Goal: Find specific page/section: Find specific page/section

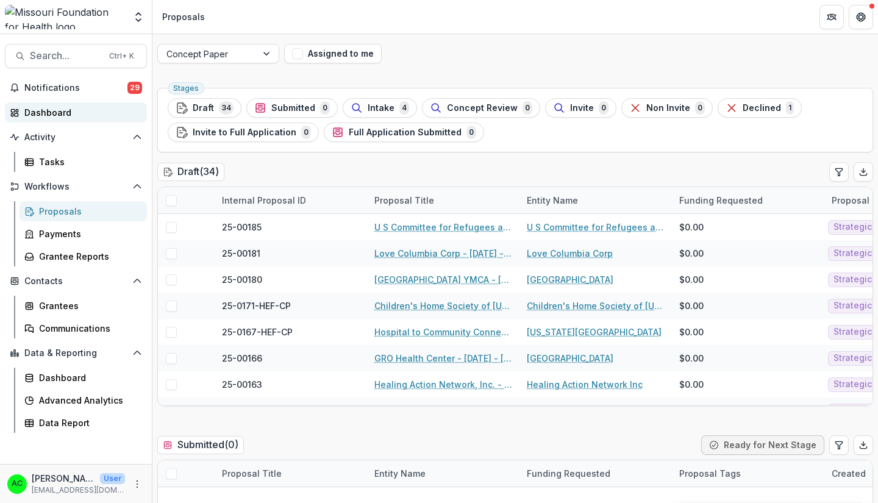
scroll to position [468, 0]
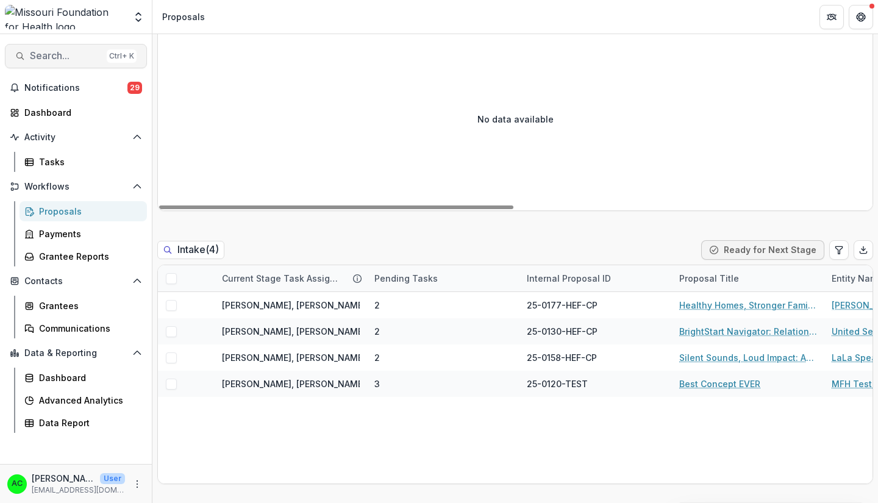
click at [90, 63] on button "Search... Ctrl + K" at bounding box center [76, 56] width 142 height 24
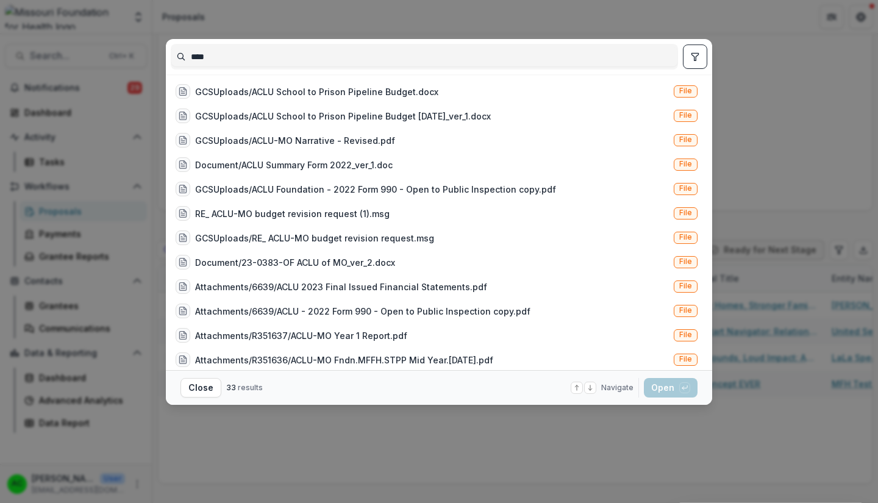
type input "****"
click at [698, 57] on icon "toggle filters" at bounding box center [695, 57] width 10 height 10
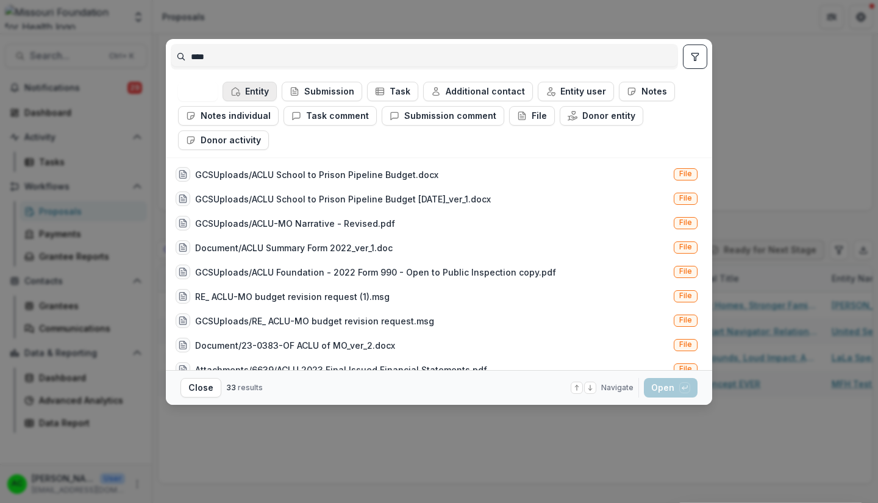
click at [268, 91] on button "Entity" at bounding box center [250, 92] width 54 height 20
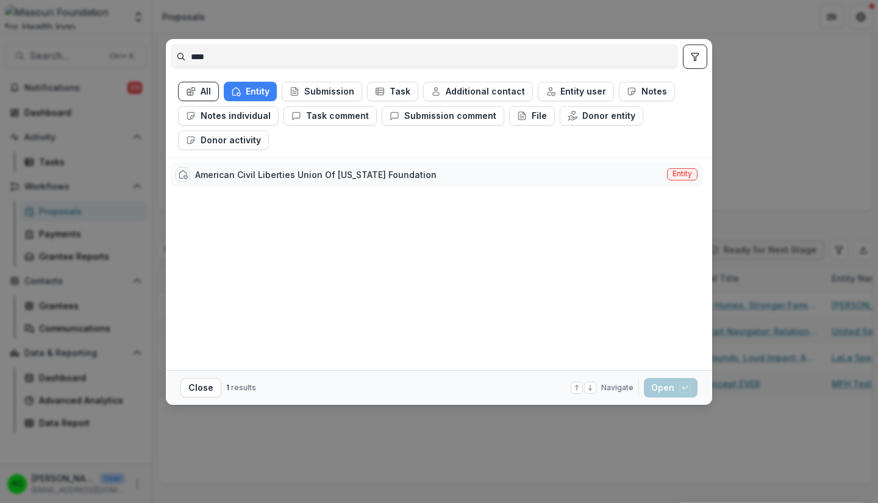
click at [428, 179] on div "American Civil Liberties Union Of [US_STATE] Foundation Entity" at bounding box center [437, 174] width 532 height 24
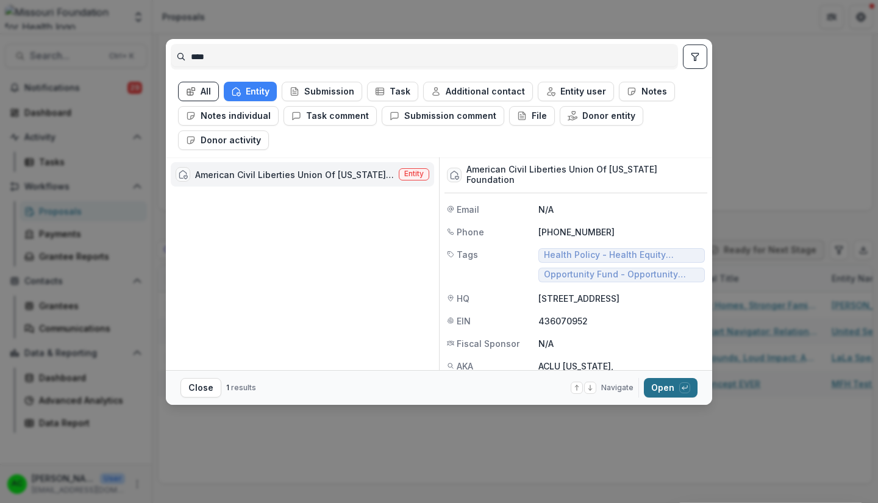
click at [665, 392] on button "Open with enter key" at bounding box center [671, 388] width 54 height 20
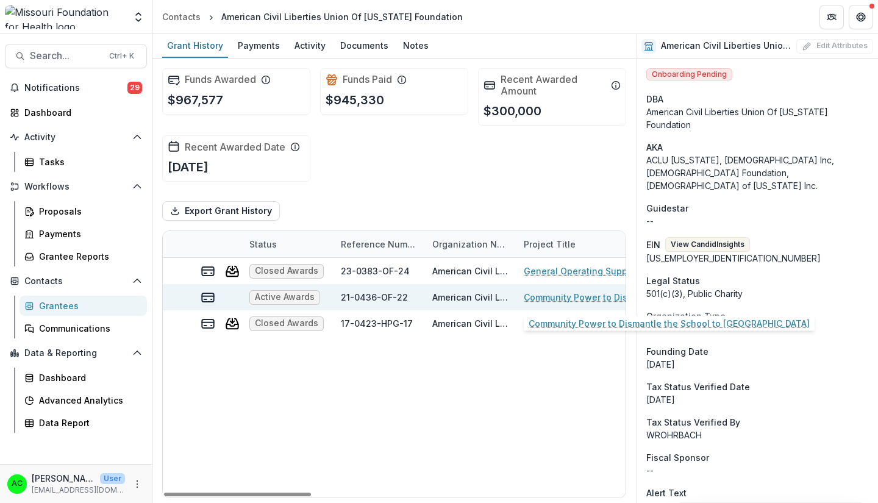
click at [581, 295] on link "Community Power to Dismantle the School to [GEOGRAPHIC_DATA]" at bounding box center [593, 297] width 138 height 13
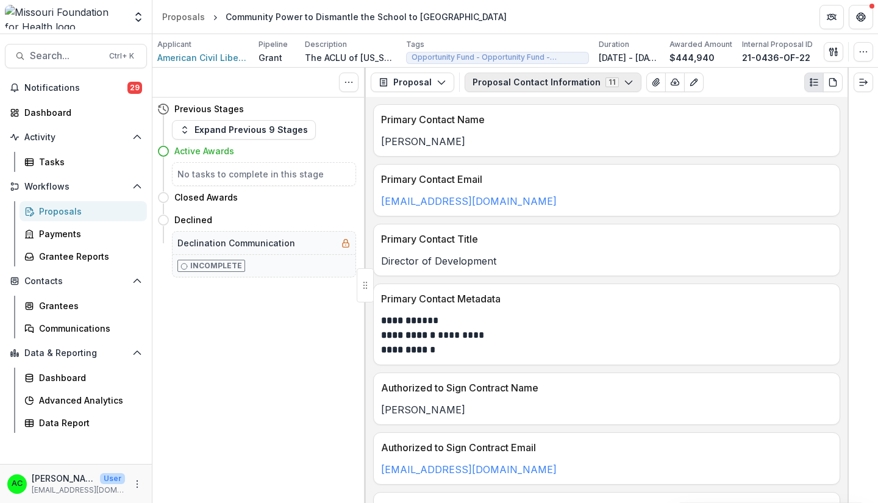
click at [625, 81] on polyline "button" at bounding box center [628, 83] width 7 height 4
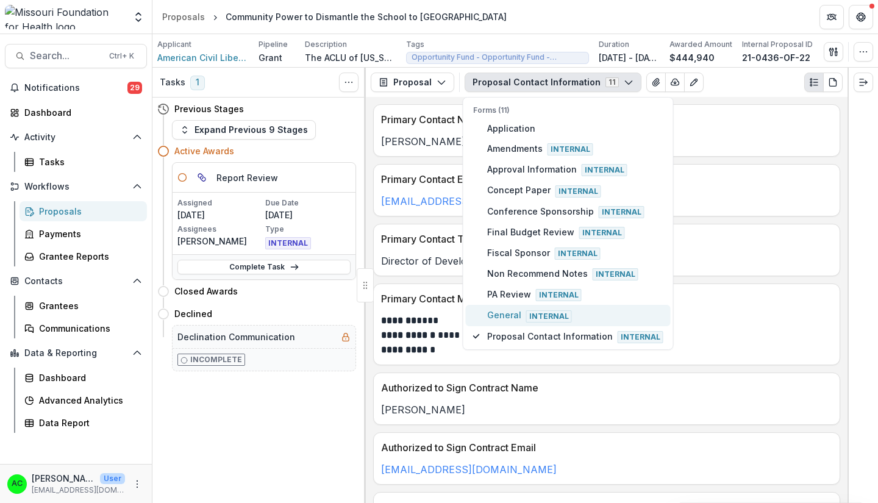
click at [596, 314] on span "General Internal" at bounding box center [575, 315] width 176 height 13
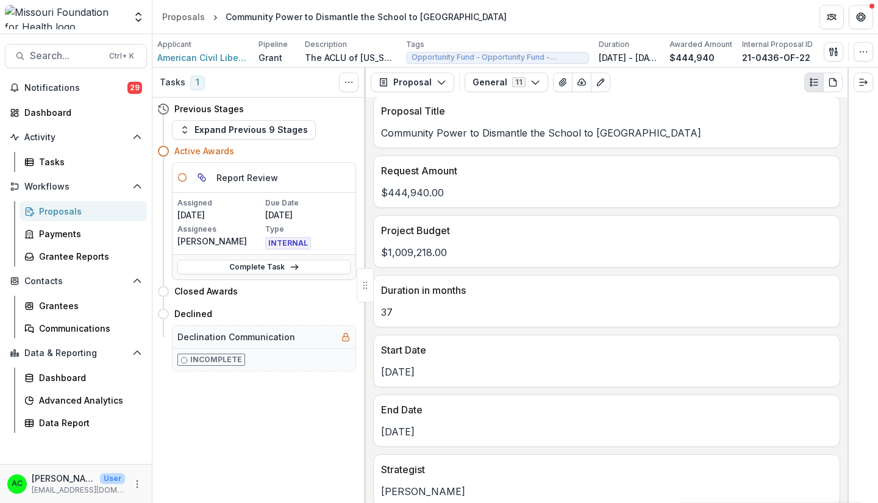
scroll to position [470, 0]
